Goal: Check status

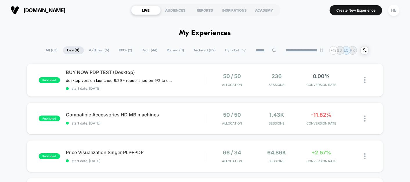
scroll to position [20, 0]
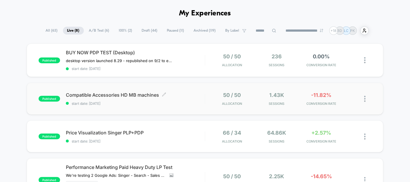
click at [166, 104] on span "start date: [DATE]" at bounding box center [135, 103] width 139 height 4
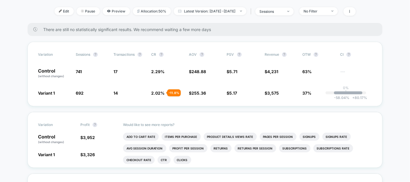
scroll to position [91, 0]
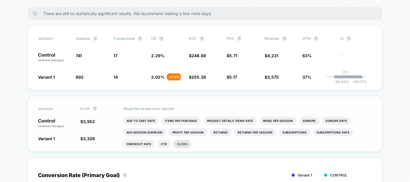
click at [178, 146] on li "Clicks" at bounding box center [182, 144] width 18 height 8
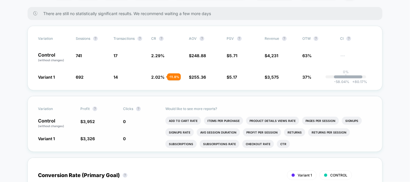
click at [122, 109] on div "Variation Profit ? Clicks ?" at bounding box center [205, 108] width 334 height 5
click at [176, 117] on li "Add To Cart Rate" at bounding box center [183, 121] width 36 height 8
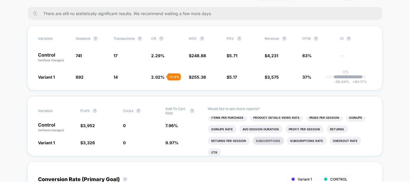
scroll to position [0, 0]
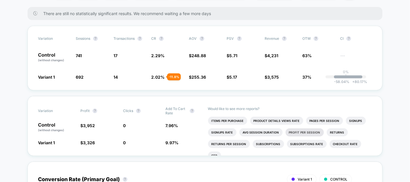
click at [296, 134] on li "Profit Per Session" at bounding box center [304, 132] width 38 height 8
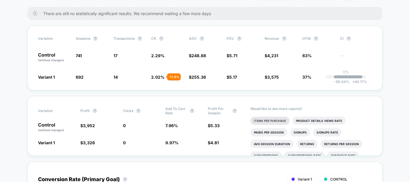
click at [268, 119] on li "Items Per Purchase" at bounding box center [269, 121] width 39 height 8
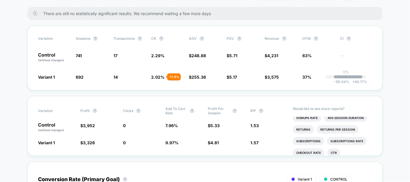
scroll to position [30, 0]
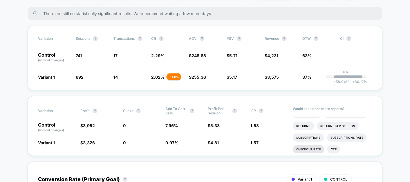
click at [321, 148] on li "Checkout Rate" at bounding box center [309, 149] width 32 height 8
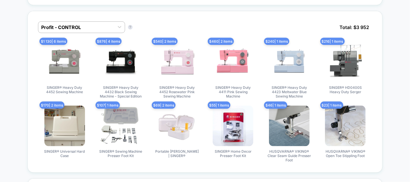
scroll to position [0, 0]
